Goal: Task Accomplishment & Management: Manage account settings

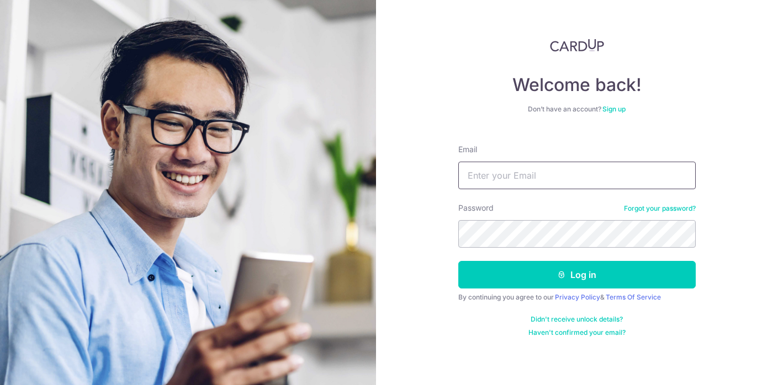
type input "[EMAIL_ADDRESS][DOMAIN_NAME]"
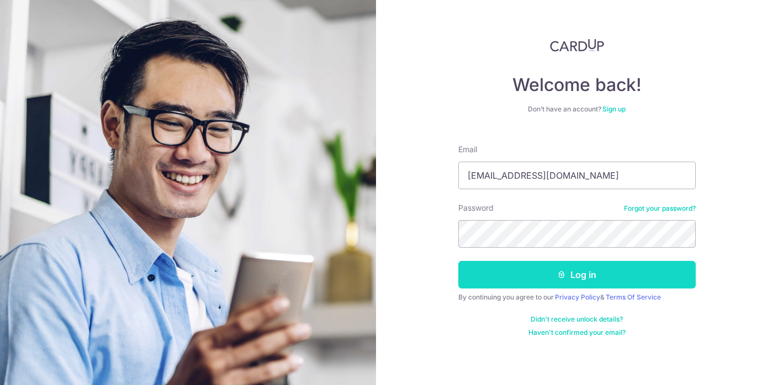
click at [520, 273] on button "Log in" at bounding box center [576, 275] width 237 height 28
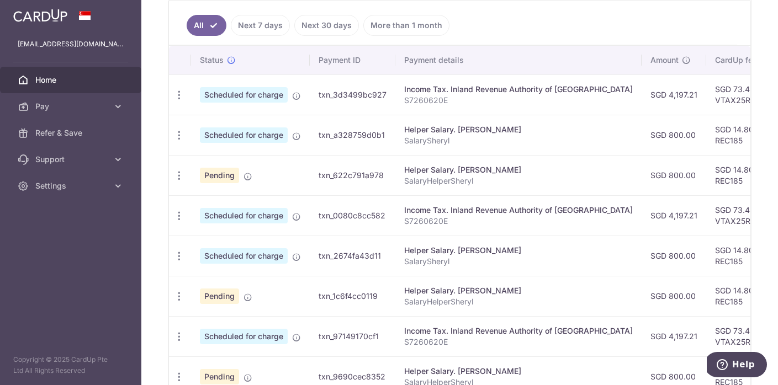
click at [232, 93] on span "Scheduled for charge" at bounding box center [244, 94] width 88 height 15
click at [233, 99] on span "Scheduled for charge" at bounding box center [244, 94] width 88 height 15
click at [114, 103] on icon at bounding box center [118, 106] width 11 height 11
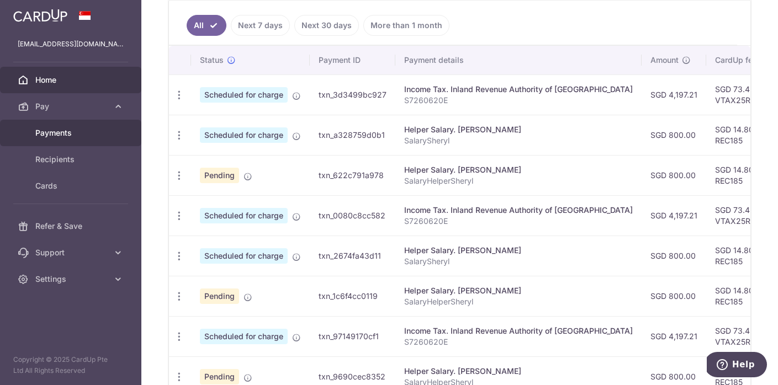
click at [63, 131] on span "Payments" at bounding box center [71, 132] width 73 height 11
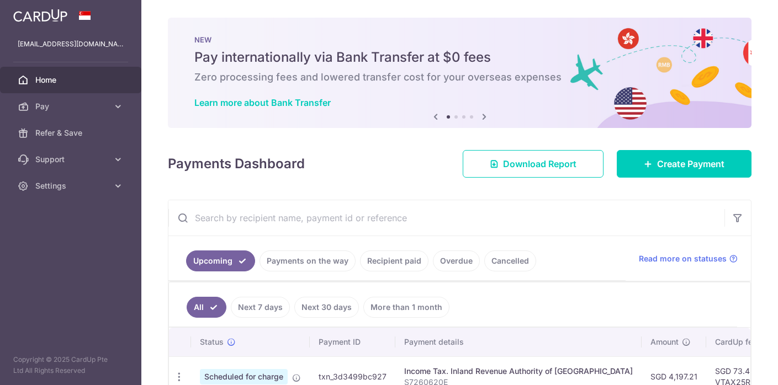
click at [51, 112] on link "Pay" at bounding box center [70, 106] width 141 height 26
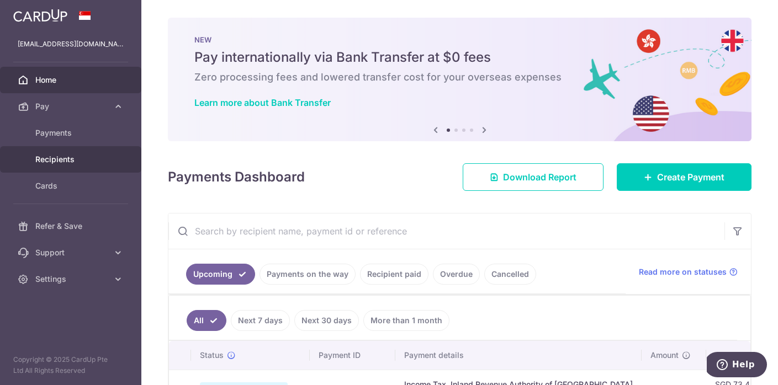
click at [49, 157] on span "Recipients" at bounding box center [71, 159] width 73 height 11
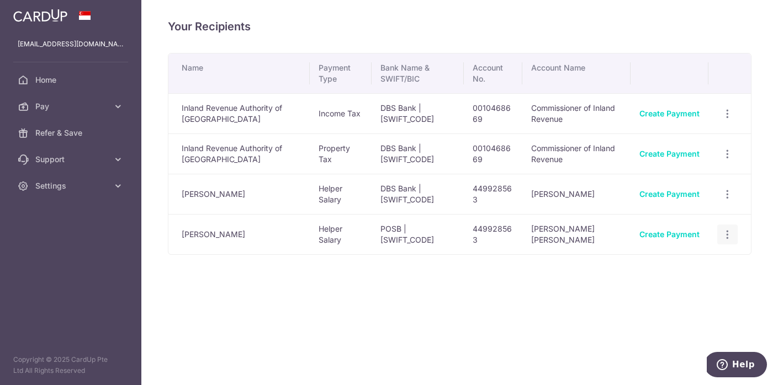
click at [727, 232] on icon "button" at bounding box center [727, 235] width 12 height 12
click at [663, 270] on span "View/Edit" at bounding box center [690, 264] width 75 height 13
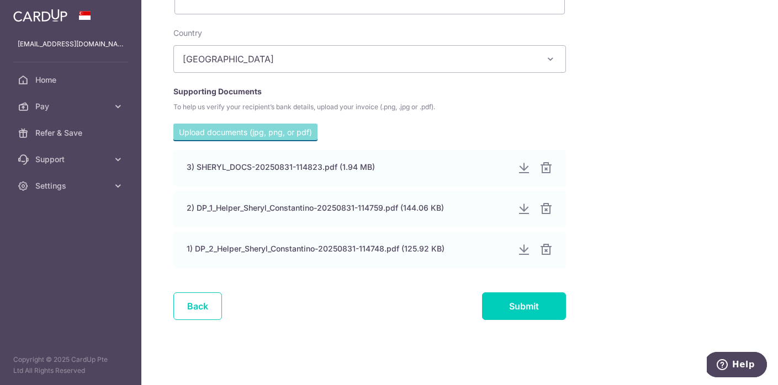
scroll to position [615, 0]
click at [201, 306] on link "Back" at bounding box center [197, 306] width 49 height 28
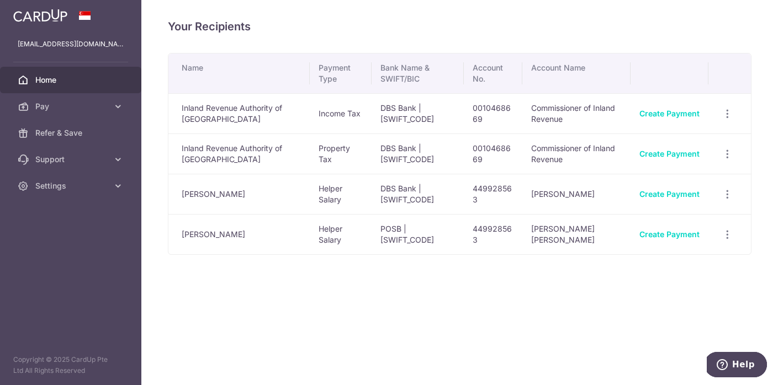
click at [52, 79] on span "Home" at bounding box center [71, 80] width 73 height 11
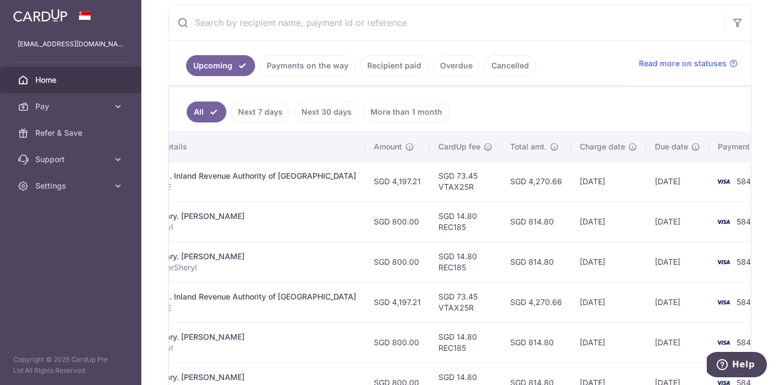
scroll to position [0, 276]
click at [737, 183] on span "5842" at bounding box center [746, 181] width 19 height 9
click at [308, 179] on div "Income Tax. Inland Revenue Authority of [GEOGRAPHIC_DATA]" at bounding box center [242, 176] width 228 height 11
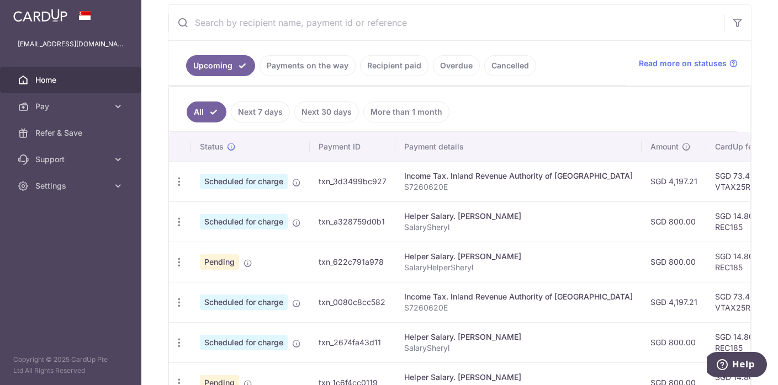
scroll to position [0, 0]
click at [240, 182] on span "Scheduled for charge" at bounding box center [244, 181] width 88 height 15
click at [179, 178] on icon "button" at bounding box center [179, 182] width 12 height 12
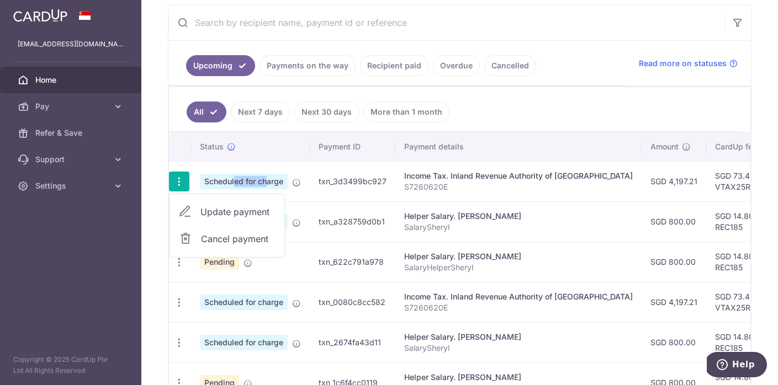
click at [217, 212] on span "Update payment" at bounding box center [237, 211] width 75 height 13
radio input "true"
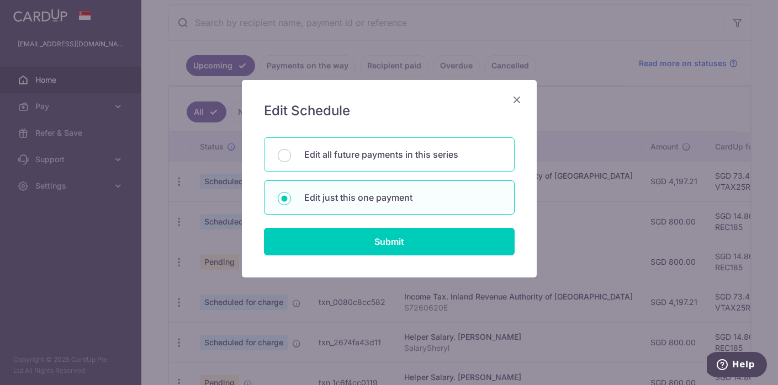
click at [337, 152] on p "Edit all future payments in this series" at bounding box center [402, 154] width 196 height 13
click at [291, 152] on input "Edit all future payments in this series" at bounding box center [284, 155] width 13 height 13
radio input "true"
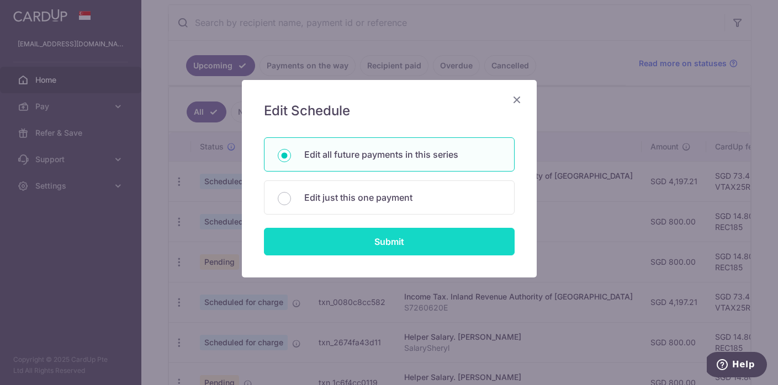
click at [365, 246] on input "Submit" at bounding box center [389, 242] width 251 height 28
radio input "true"
type input "4,197.21"
type input "S7260620E"
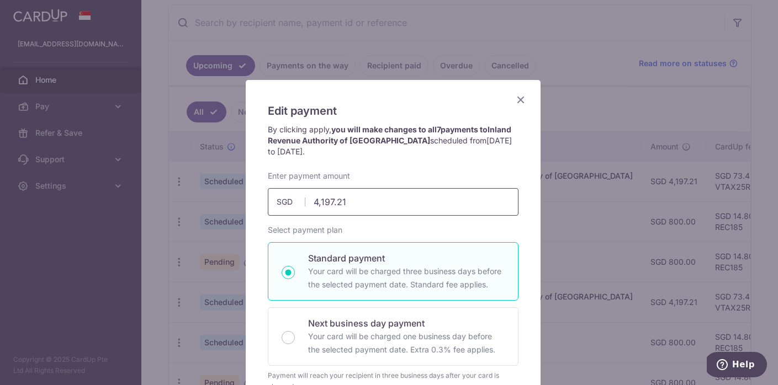
drag, startPoint x: 359, startPoint y: 202, endPoint x: 265, endPoint y: 198, distance: 94.4
click at [268, 200] on input "4,197.21" at bounding box center [393, 202] width 251 height 28
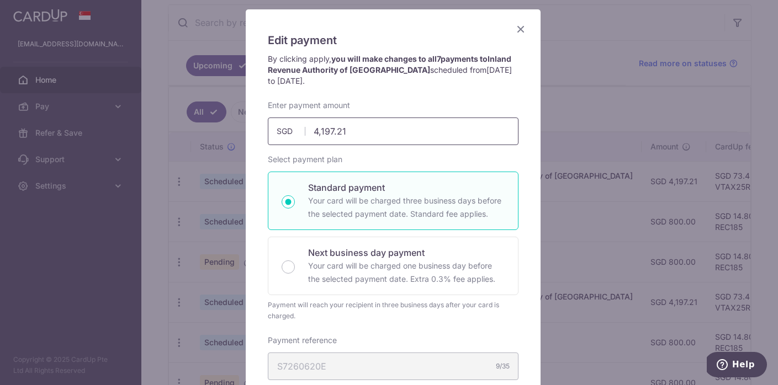
scroll to position [70, 0]
type input "4,197.21"
click at [515, 32] on icon "Close" at bounding box center [520, 30] width 13 height 14
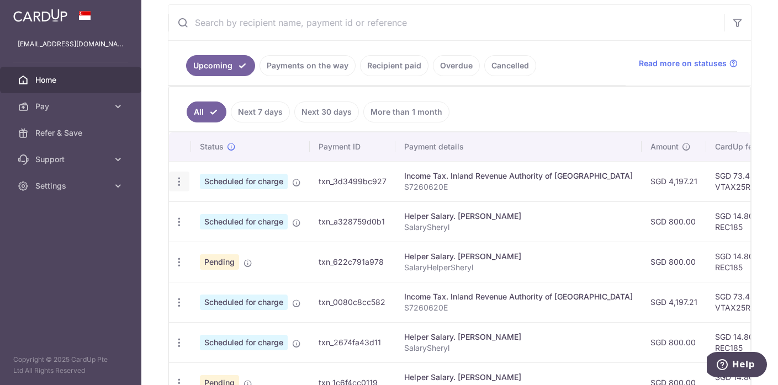
click at [177, 183] on icon "button" at bounding box center [179, 182] width 12 height 12
click at [210, 211] on span "Update payment" at bounding box center [237, 211] width 75 height 13
radio input "true"
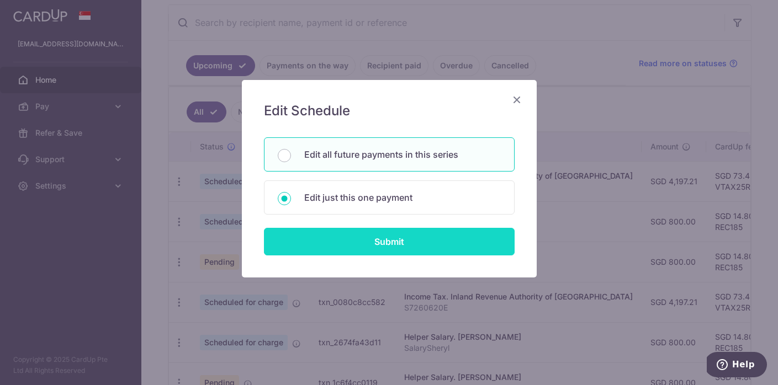
click at [345, 235] on input "Submit" at bounding box center [389, 242] width 251 height 28
radio input "true"
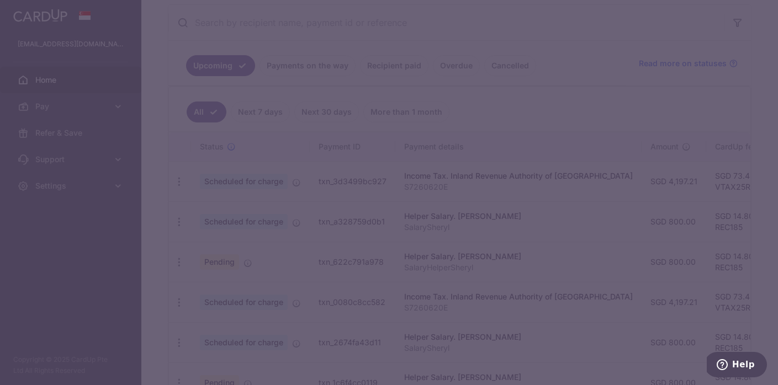
scroll to position [0, 0]
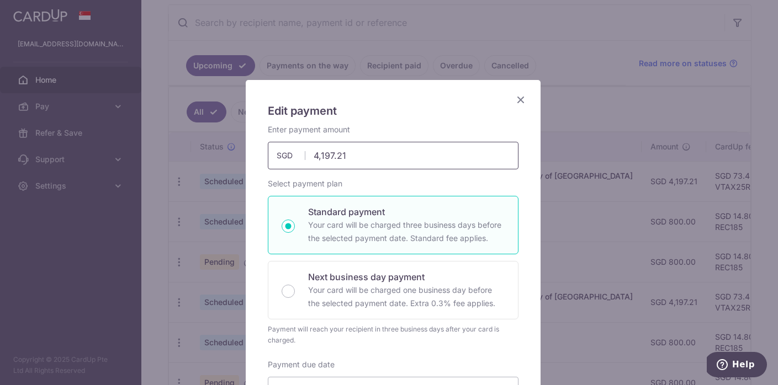
drag, startPoint x: 348, startPoint y: 156, endPoint x: 301, endPoint y: 155, distance: 46.9
click at [301, 155] on div "4,197.21 4197.21 SGD" at bounding box center [393, 156] width 251 height 28
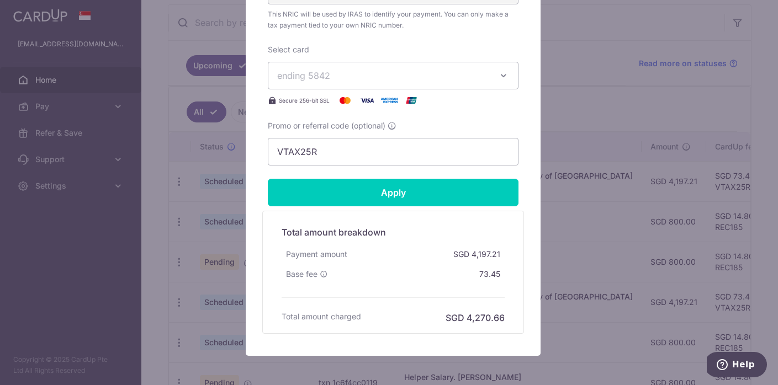
scroll to position [461, 0]
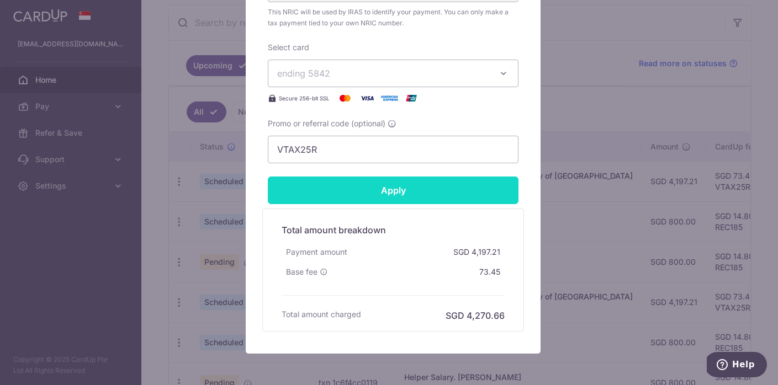
type input "1.00"
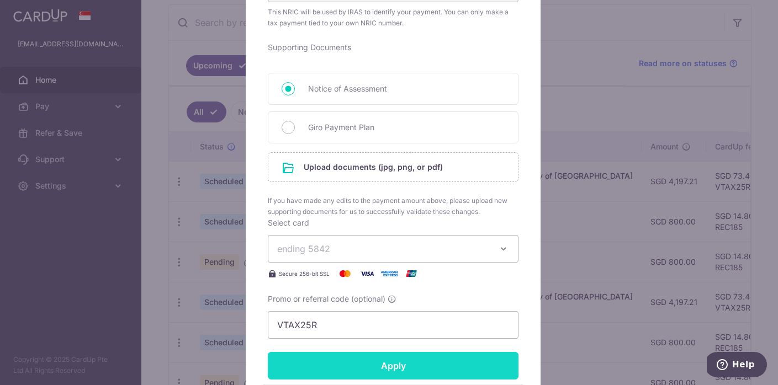
click at [414, 194] on form "By clicking apply, you will make changes to all 7 payments to Inland Revenue Au…" at bounding box center [393, 85] width 251 height 844
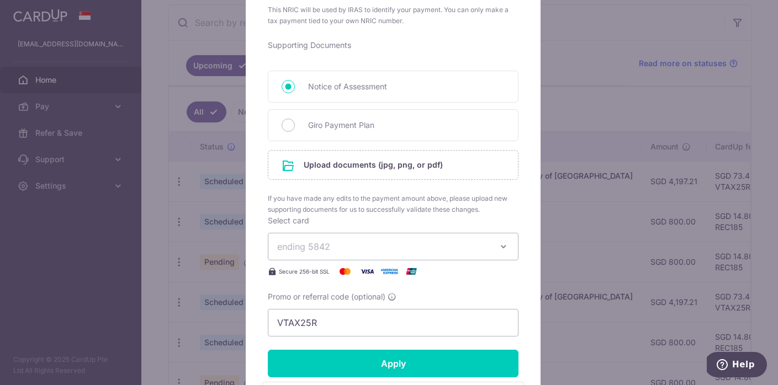
scroll to position [464, 0]
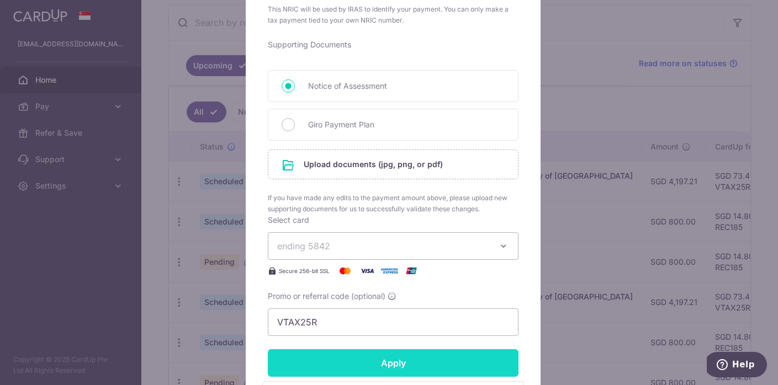
click at [379, 364] on input "Apply" at bounding box center [393, 363] width 251 height 28
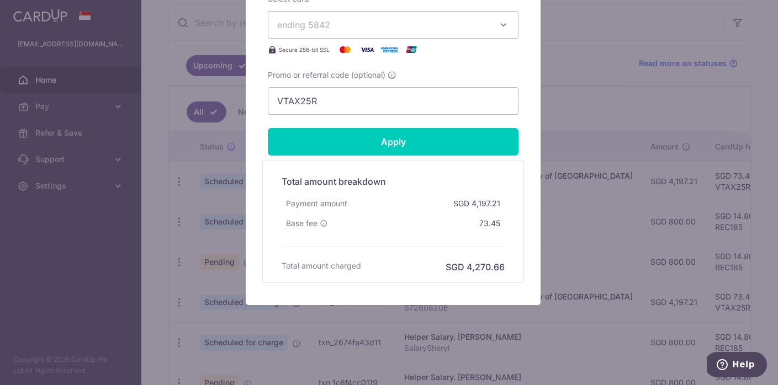
scroll to position [700, 0]
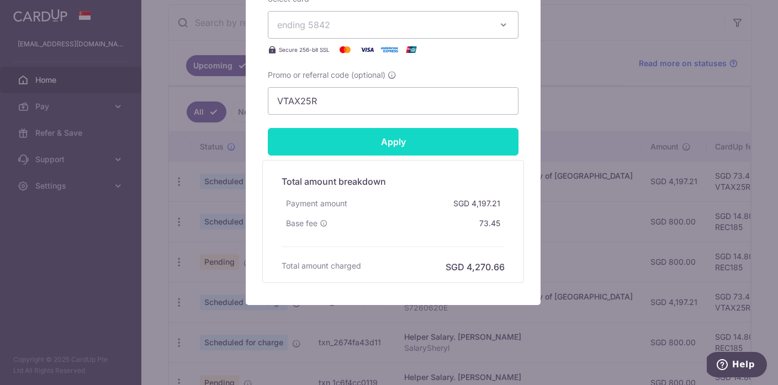
click at [377, 141] on input "Apply" at bounding box center [393, 142] width 251 height 28
click at [393, 141] on input "Apply" at bounding box center [393, 142] width 251 height 28
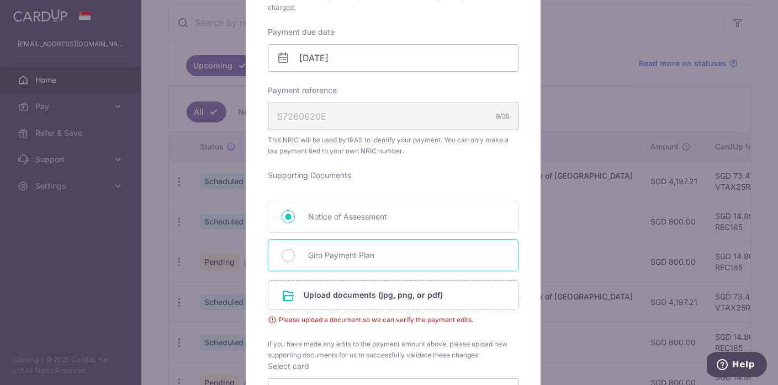
scroll to position [334, 0]
click at [349, 254] on span "Giro Payment Plan" at bounding box center [406, 254] width 196 height 13
click at [295, 254] on input "Giro Payment Plan" at bounding box center [287, 254] width 13 height 13
radio input "true"
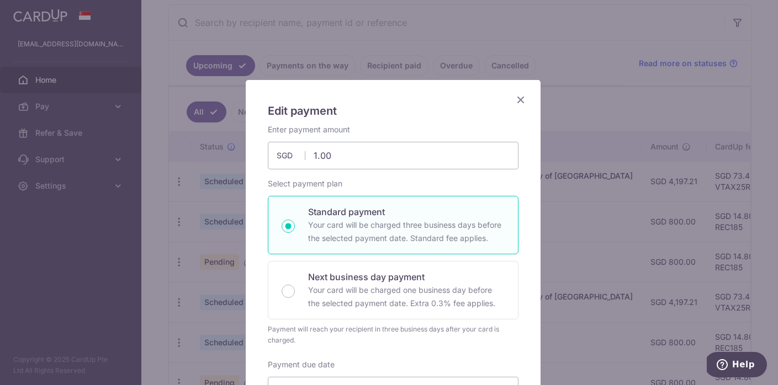
scroll to position [0, 0]
click at [517, 99] on icon "Close" at bounding box center [520, 100] width 13 height 14
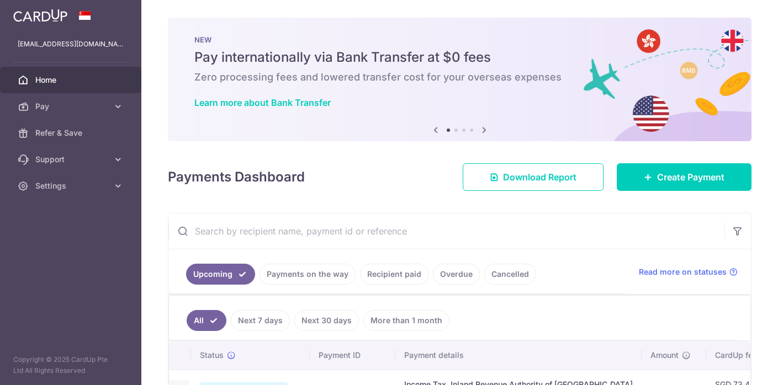
scroll to position [145, 0]
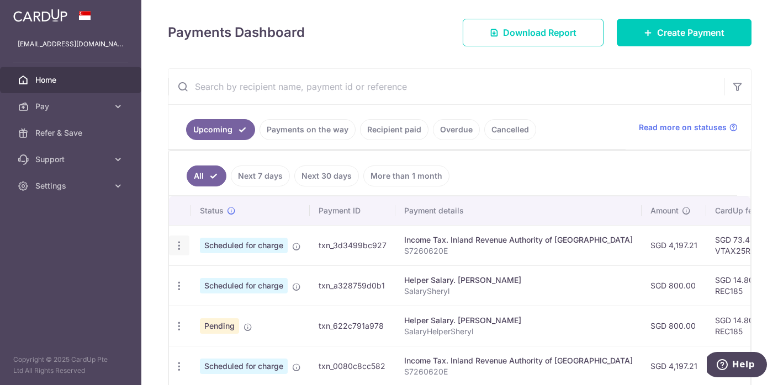
click at [177, 246] on icon "button" at bounding box center [179, 246] width 12 height 12
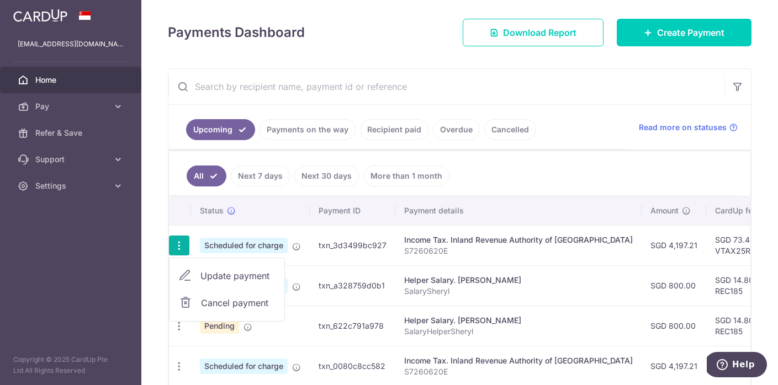
click at [206, 302] on span "Cancel payment" at bounding box center [238, 302] width 74 height 13
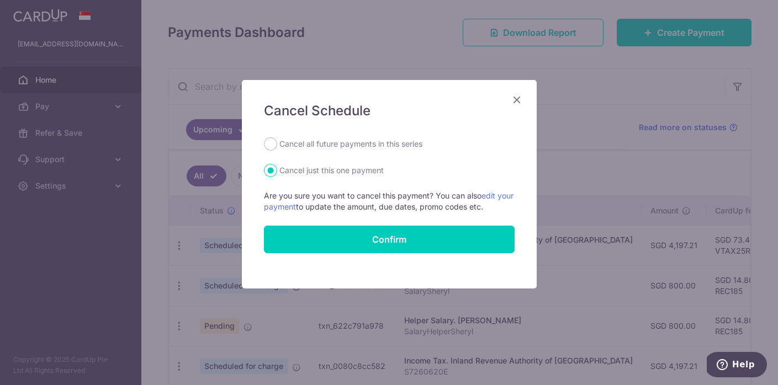
click at [307, 150] on label "Cancel all future payments in this series" at bounding box center [350, 143] width 143 height 13
click at [277, 150] on input "Cancel all future payments in this series" at bounding box center [270, 143] width 13 height 13
radio input "true"
click at [301, 172] on label "Cancel just this one payment" at bounding box center [331, 170] width 104 height 13
click at [277, 172] on input "Cancel just this one payment" at bounding box center [270, 170] width 13 height 13
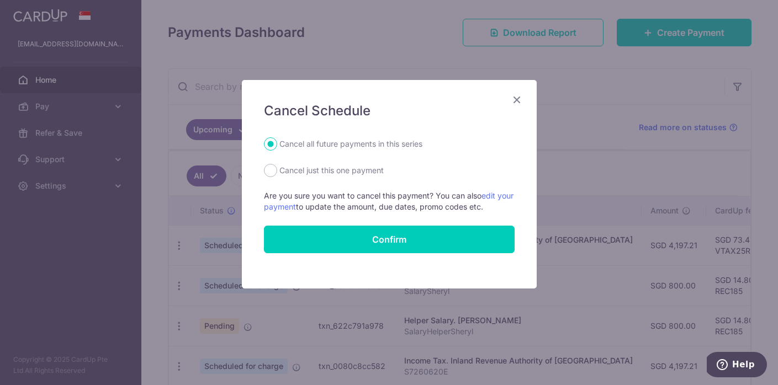
radio input "true"
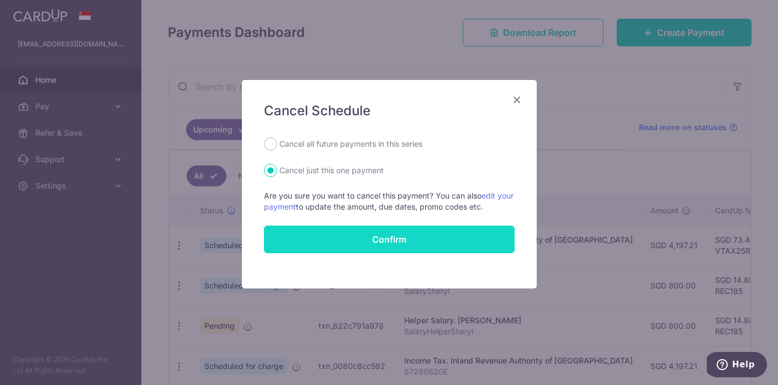
click at [386, 243] on button "Confirm" at bounding box center [389, 240] width 251 height 28
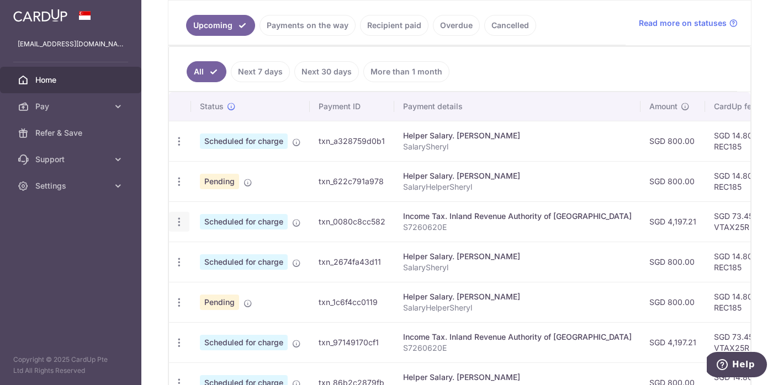
click at [179, 224] on icon "button" at bounding box center [179, 222] width 12 height 12
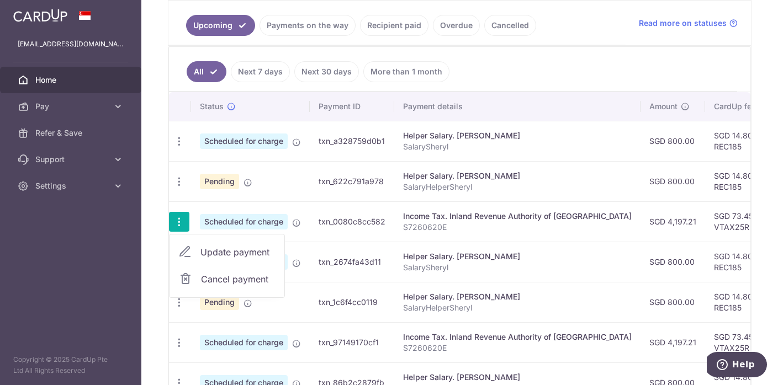
click at [203, 276] on span "Cancel payment" at bounding box center [238, 279] width 74 height 13
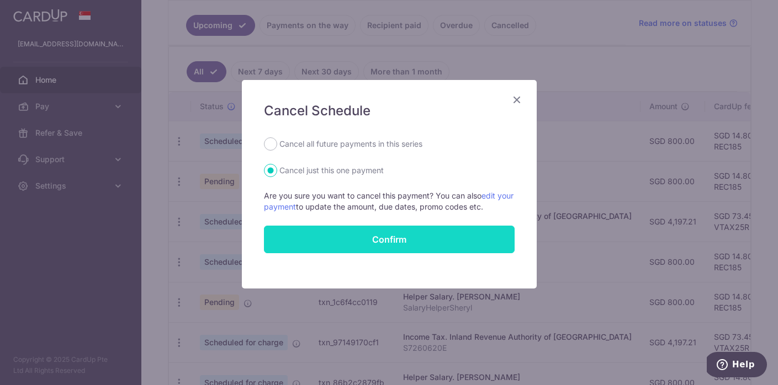
click at [380, 241] on button "Confirm" at bounding box center [389, 240] width 251 height 28
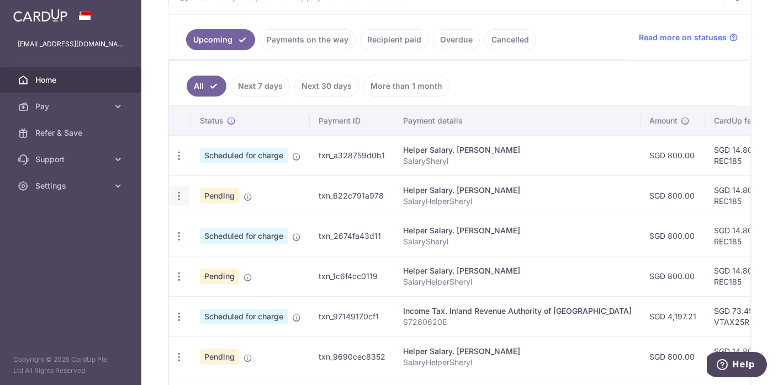
click at [179, 195] on icon "button" at bounding box center [179, 196] width 12 height 12
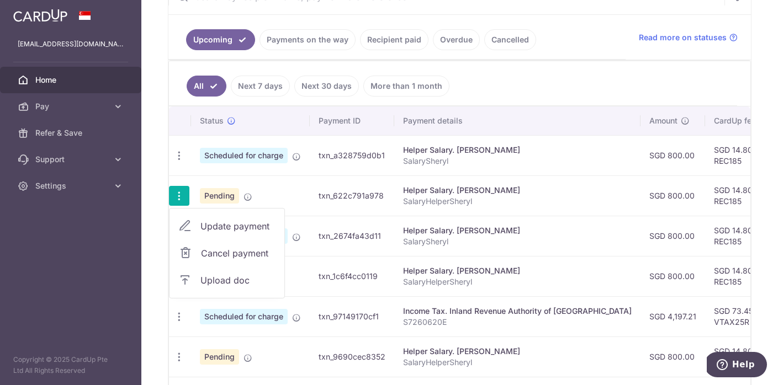
click at [209, 226] on span "Update payment" at bounding box center [237, 226] width 75 height 13
radio input "true"
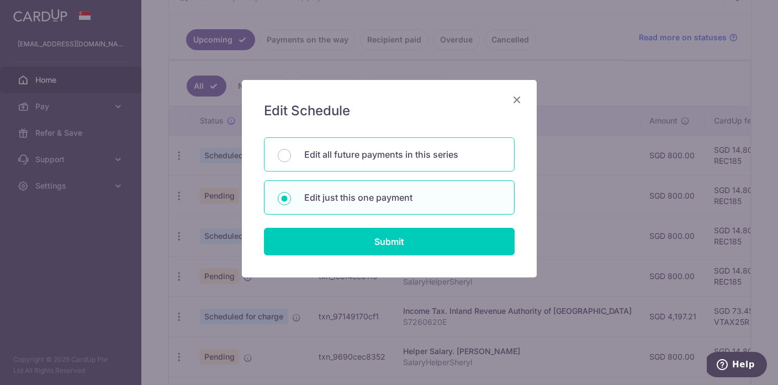
click at [306, 161] on div "Edit all future payments in this series" at bounding box center [389, 154] width 251 height 34
radio input "true"
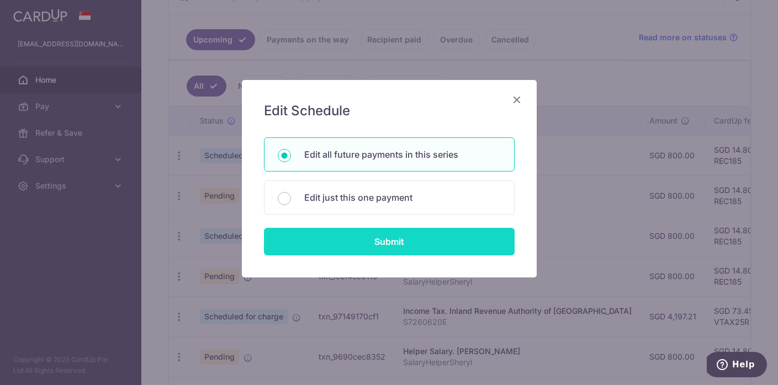
click at [371, 237] on input "Submit" at bounding box center [389, 242] width 251 height 28
radio input "true"
type input "800.00"
type input "SalaryHelperSheryl"
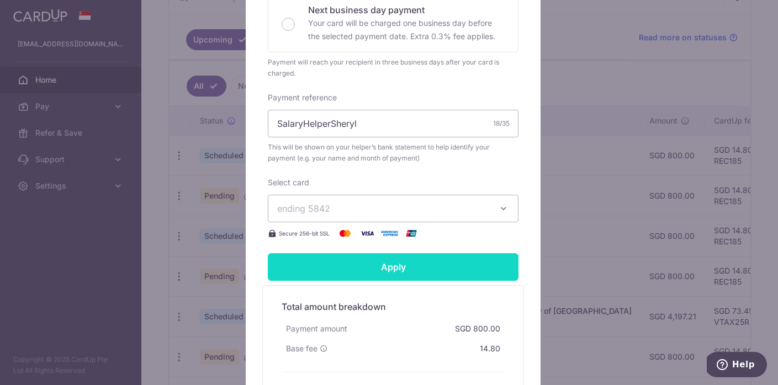
scroll to position [304, 0]
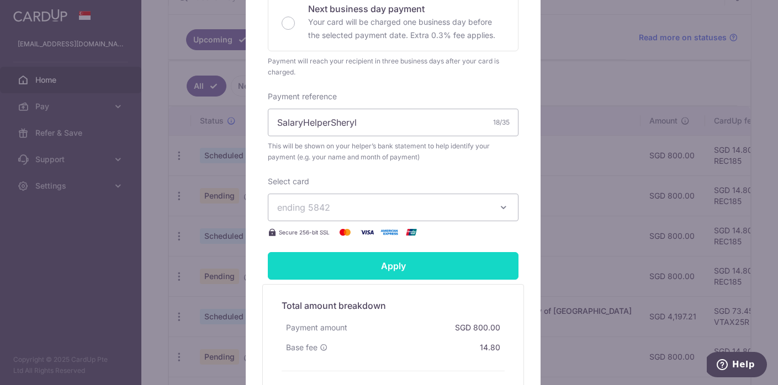
click at [376, 265] on input "Apply" at bounding box center [393, 266] width 251 height 28
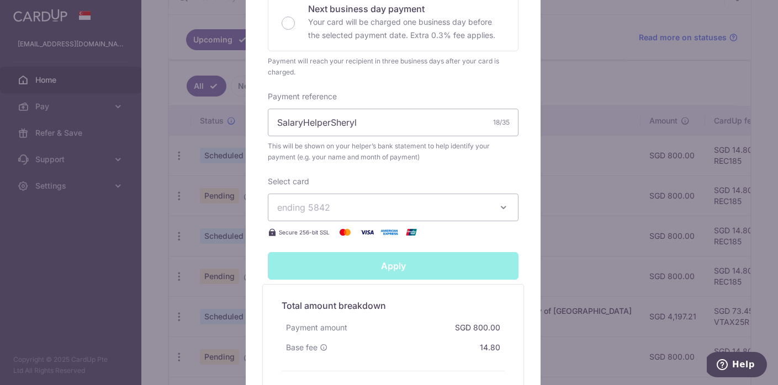
type input "Successfully Applied"
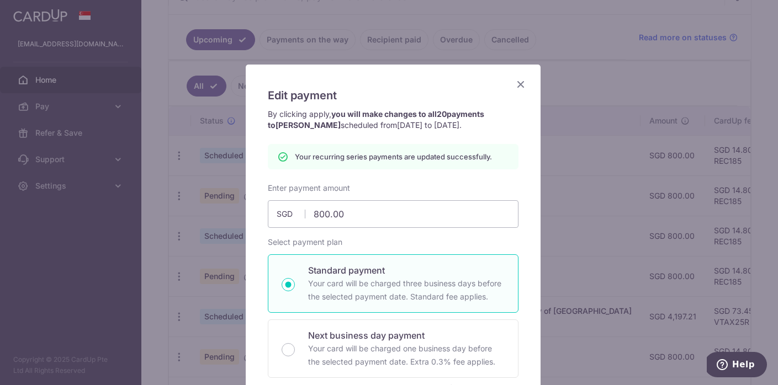
scroll to position [0, 0]
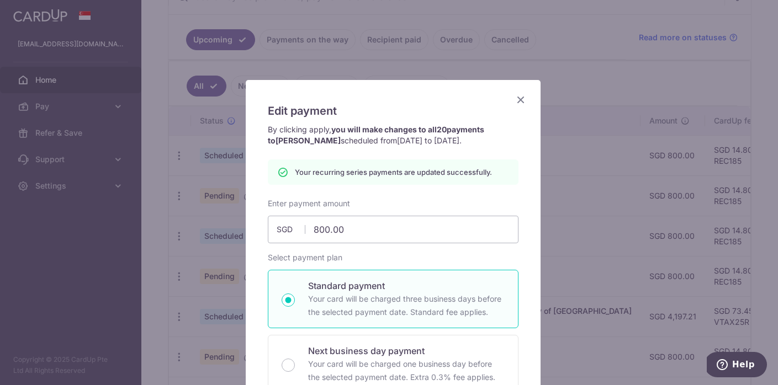
click at [514, 99] on icon "Close" at bounding box center [520, 100] width 13 height 14
